Goal: Find specific page/section: Find specific page/section

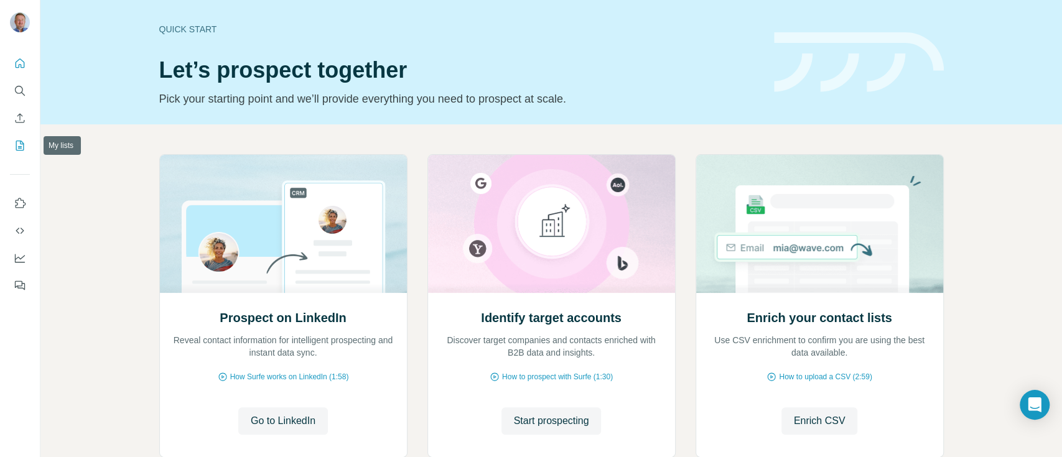
click at [17, 146] on icon "My lists" at bounding box center [20, 145] width 12 height 12
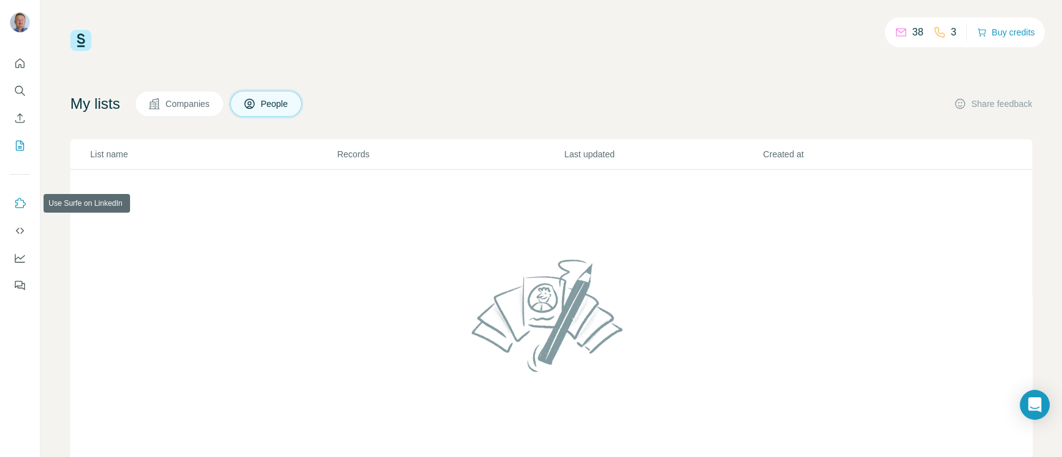
click at [22, 206] on icon "Use Surfe on LinkedIn" at bounding box center [20, 203] width 12 height 12
click at [17, 232] on icon "Use Surfe API" at bounding box center [20, 231] width 12 height 12
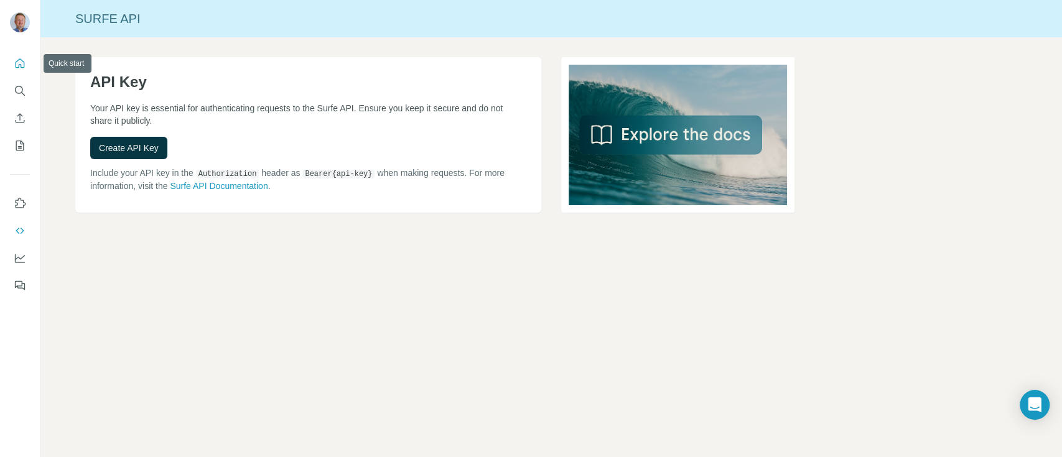
click at [20, 66] on icon "Quick start" at bounding box center [20, 63] width 12 height 12
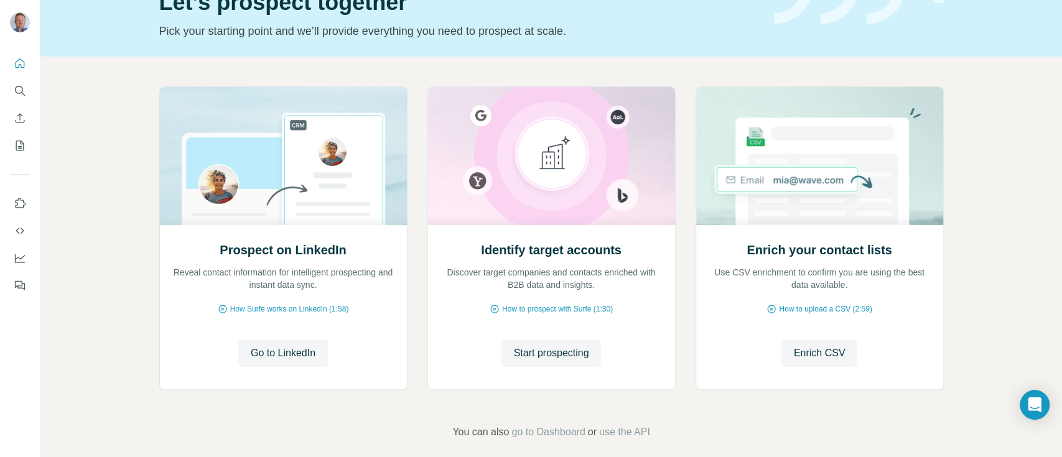
scroll to position [80, 0]
